Goal: Task Accomplishment & Management: Manage account settings

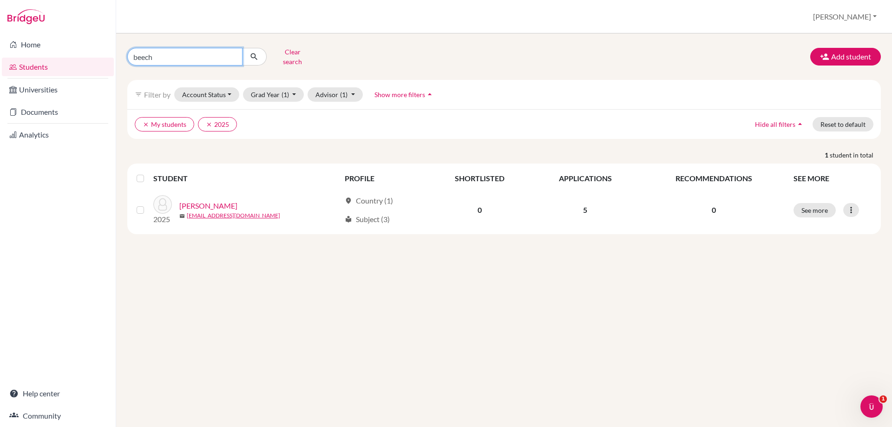
drag, startPoint x: 175, startPoint y: 54, endPoint x: 129, endPoint y: 62, distance: 47.2
click at [129, 62] on div "beech Clear search Add student filter_list Filter by Account Status Active acco…" at bounding box center [503, 140] width 753 height 190
type input "[PERSON_NAME]"
click button "submit" at bounding box center [254, 57] width 25 height 18
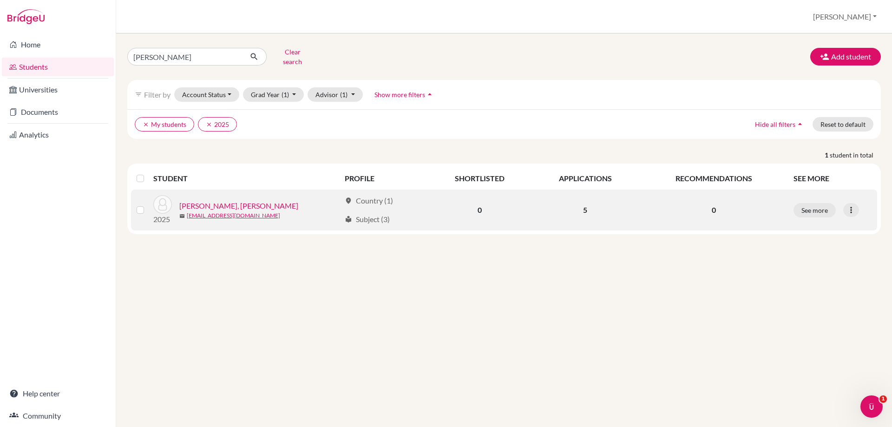
click at [214, 201] on link "[PERSON_NAME], [PERSON_NAME]" at bounding box center [238, 205] width 119 height 11
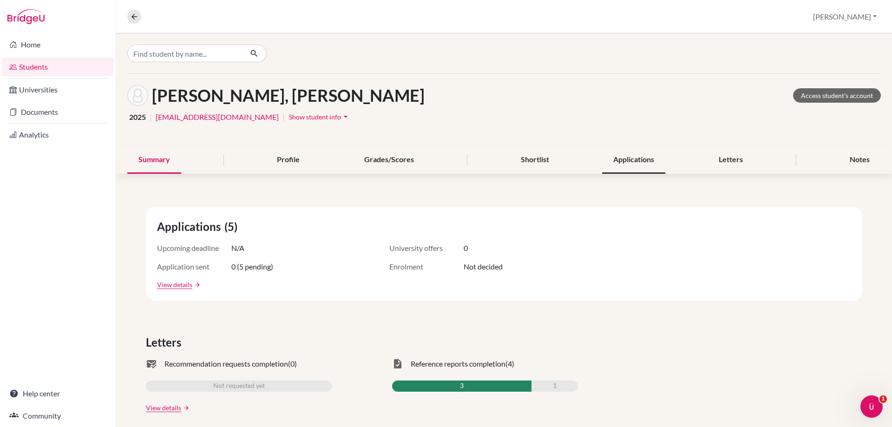
click at [624, 161] on div "Applications" at bounding box center [633, 159] width 63 height 27
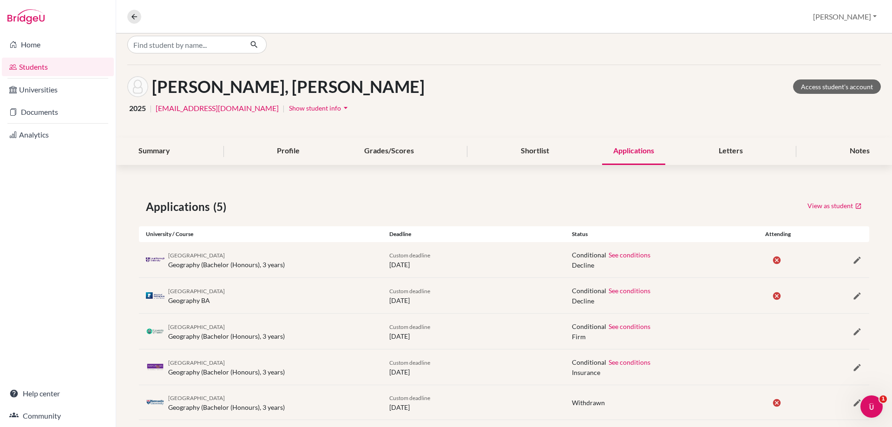
scroll to position [24, 0]
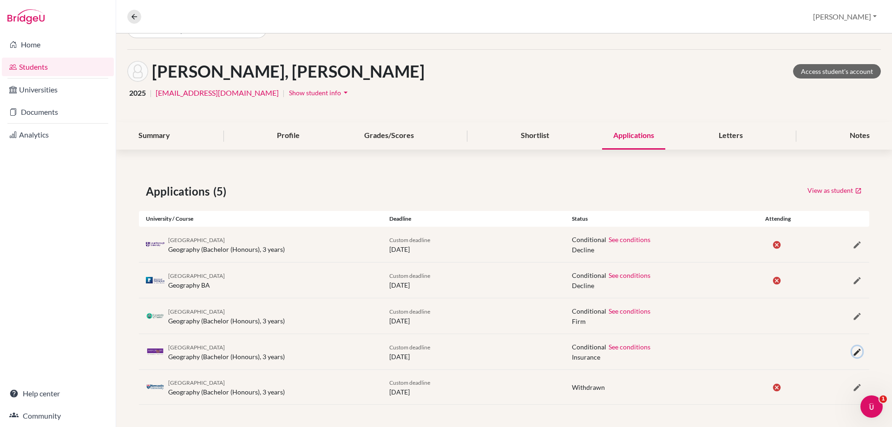
click at [852, 353] on icon "button" at bounding box center [856, 351] width 9 height 9
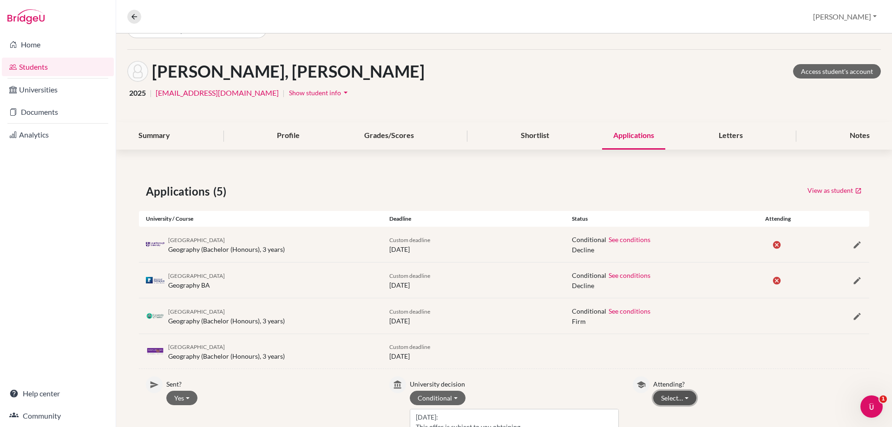
click at [656, 397] on button "Select…" at bounding box center [674, 398] width 43 height 14
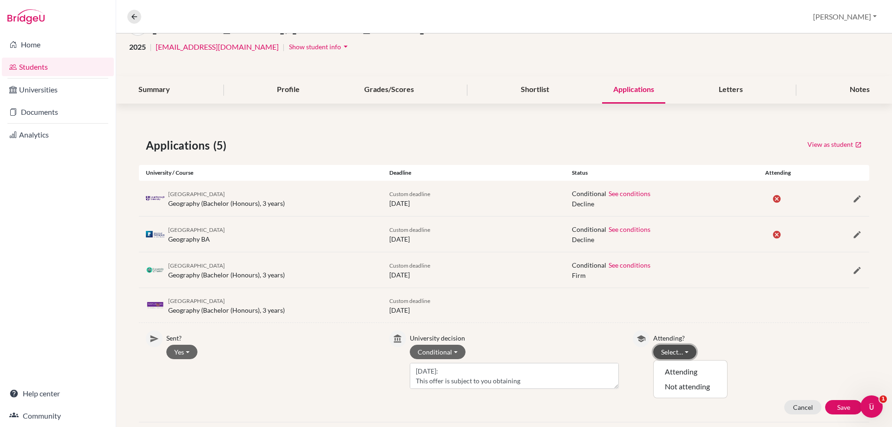
scroll to position [71, 0]
click at [660, 386] on button "Not attending" at bounding box center [689, 386] width 73 height 15
click at [825, 404] on button "Save" at bounding box center [843, 406] width 37 height 14
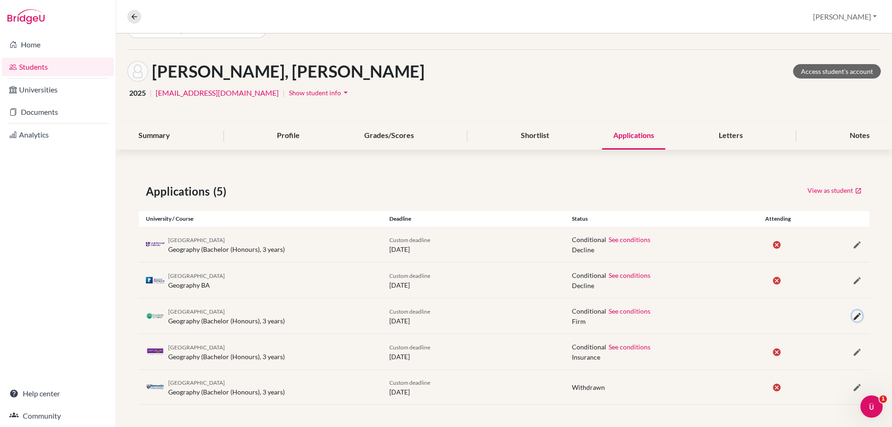
click at [852, 314] on icon "button" at bounding box center [856, 316] width 9 height 9
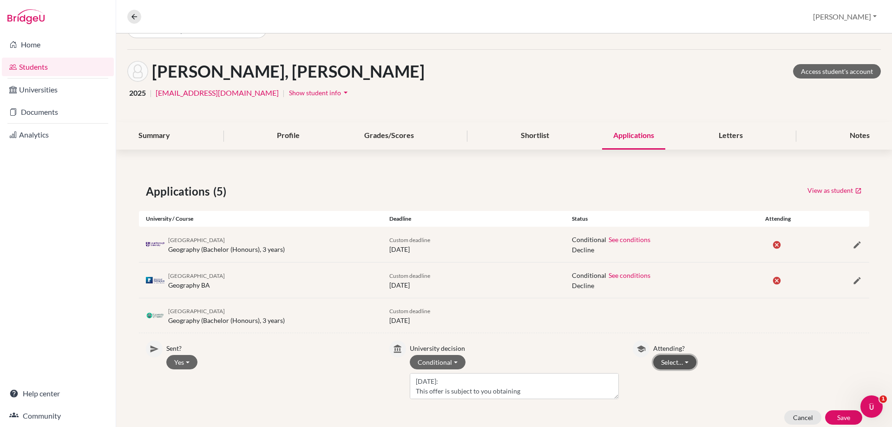
click at [672, 363] on button "Select…" at bounding box center [674, 362] width 43 height 14
click at [671, 389] on button "Attending" at bounding box center [689, 396] width 73 height 15
drag, startPoint x: 837, startPoint y: 413, endPoint x: 754, endPoint y: 286, distance: 151.9
click at [837, 413] on button "Save" at bounding box center [843, 417] width 37 height 14
